Goal: Book appointment/travel/reservation

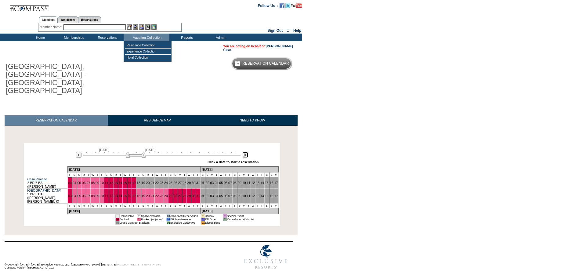
click at [247, 152] on img at bounding box center [245, 155] width 6 height 6
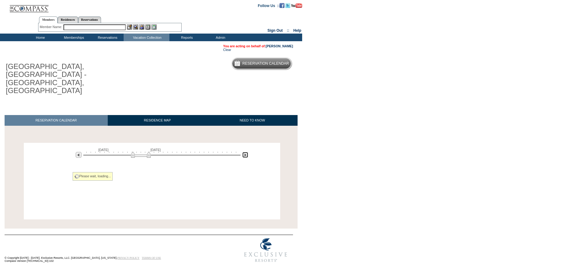
click at [247, 152] on img at bounding box center [245, 155] width 6 height 6
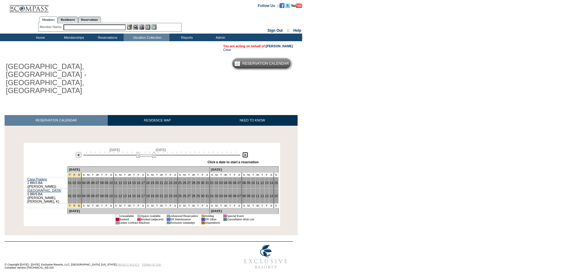
click at [247, 152] on img at bounding box center [245, 155] width 6 height 6
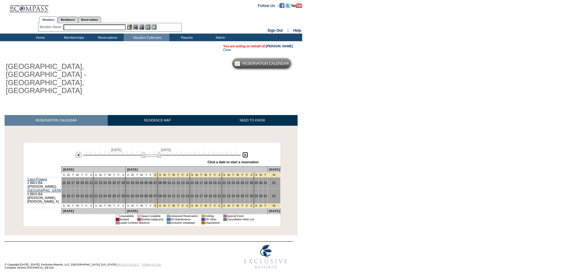
click at [247, 152] on img at bounding box center [245, 155] width 6 height 6
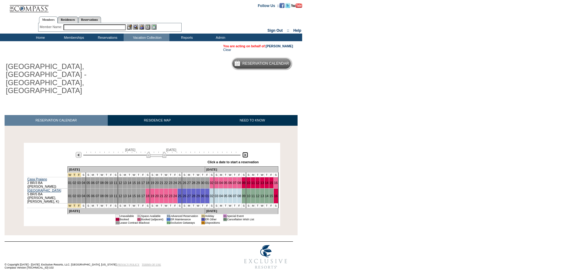
click at [243, 152] on img at bounding box center [245, 155] width 6 height 6
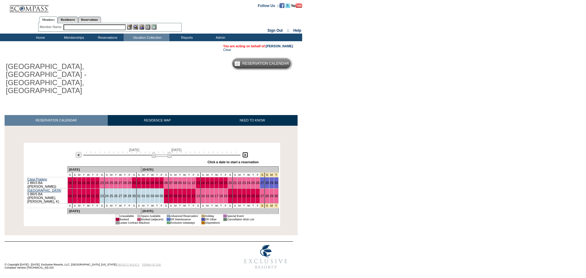
click at [243, 152] on img at bounding box center [245, 155] width 6 height 6
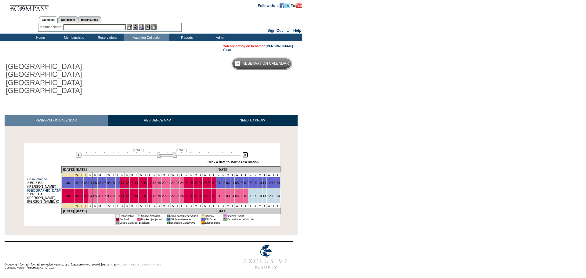
click at [243, 152] on img at bounding box center [245, 155] width 6 height 6
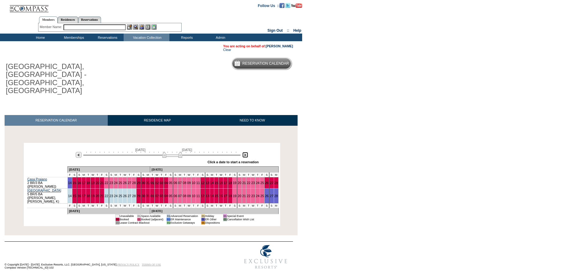
click at [243, 152] on img at bounding box center [245, 155] width 6 height 6
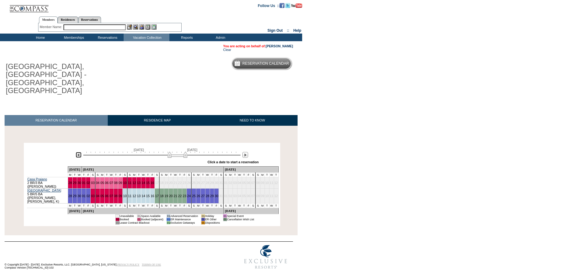
click at [79, 152] on img at bounding box center [79, 155] width 6 height 6
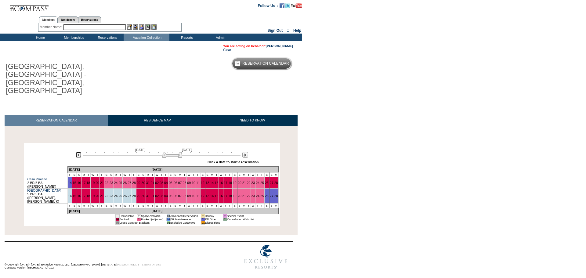
click at [79, 152] on img at bounding box center [79, 155] width 6 height 6
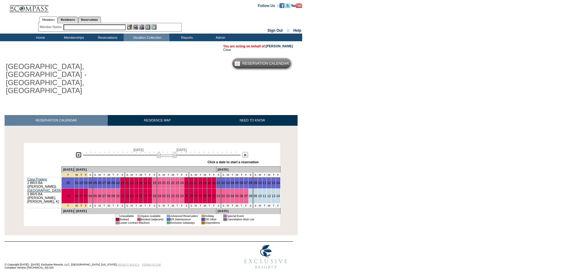
click at [79, 152] on img at bounding box center [79, 155] width 6 height 6
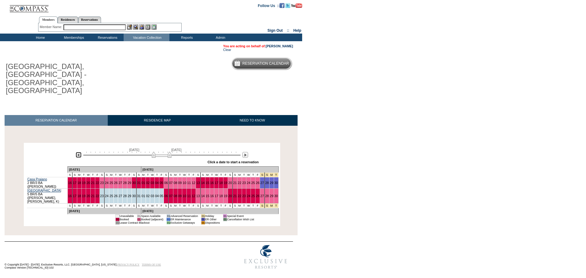
click at [79, 152] on img at bounding box center [79, 155] width 6 height 6
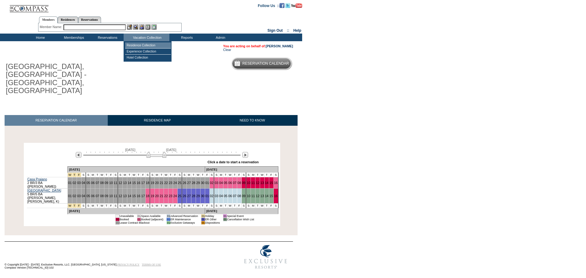
click at [140, 45] on td "Residence Collection" at bounding box center [148, 45] width 46 height 6
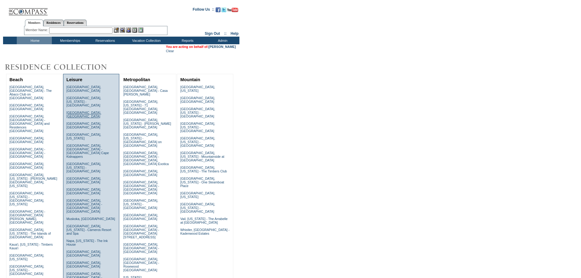
click at [77, 111] on link "[GEOGRAPHIC_DATA], [GEOGRAPHIC_DATA]" at bounding box center [84, 114] width 35 height 7
